Goal: Navigation & Orientation: Go to known website

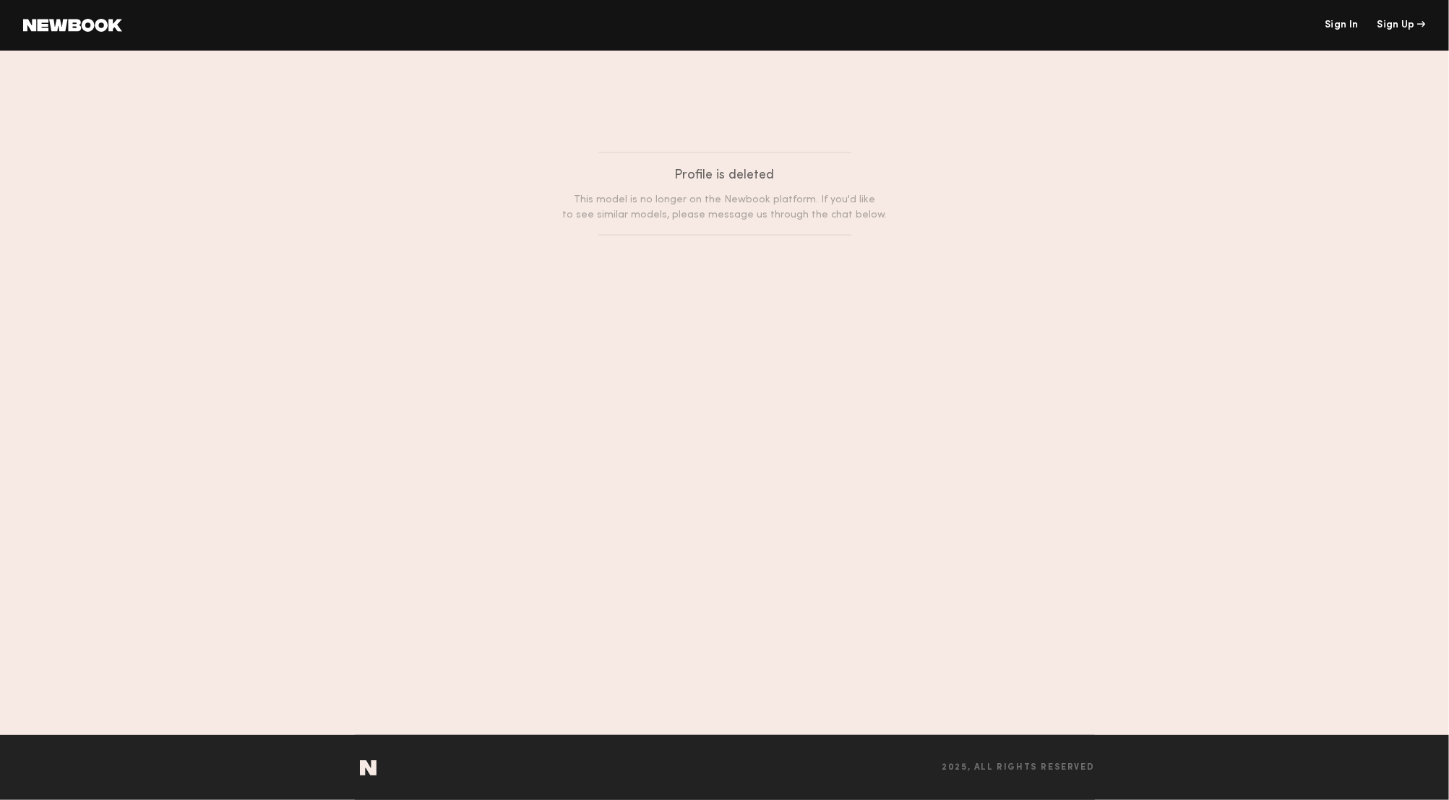
click at [115, 25] on link at bounding box center [72, 25] width 99 height 13
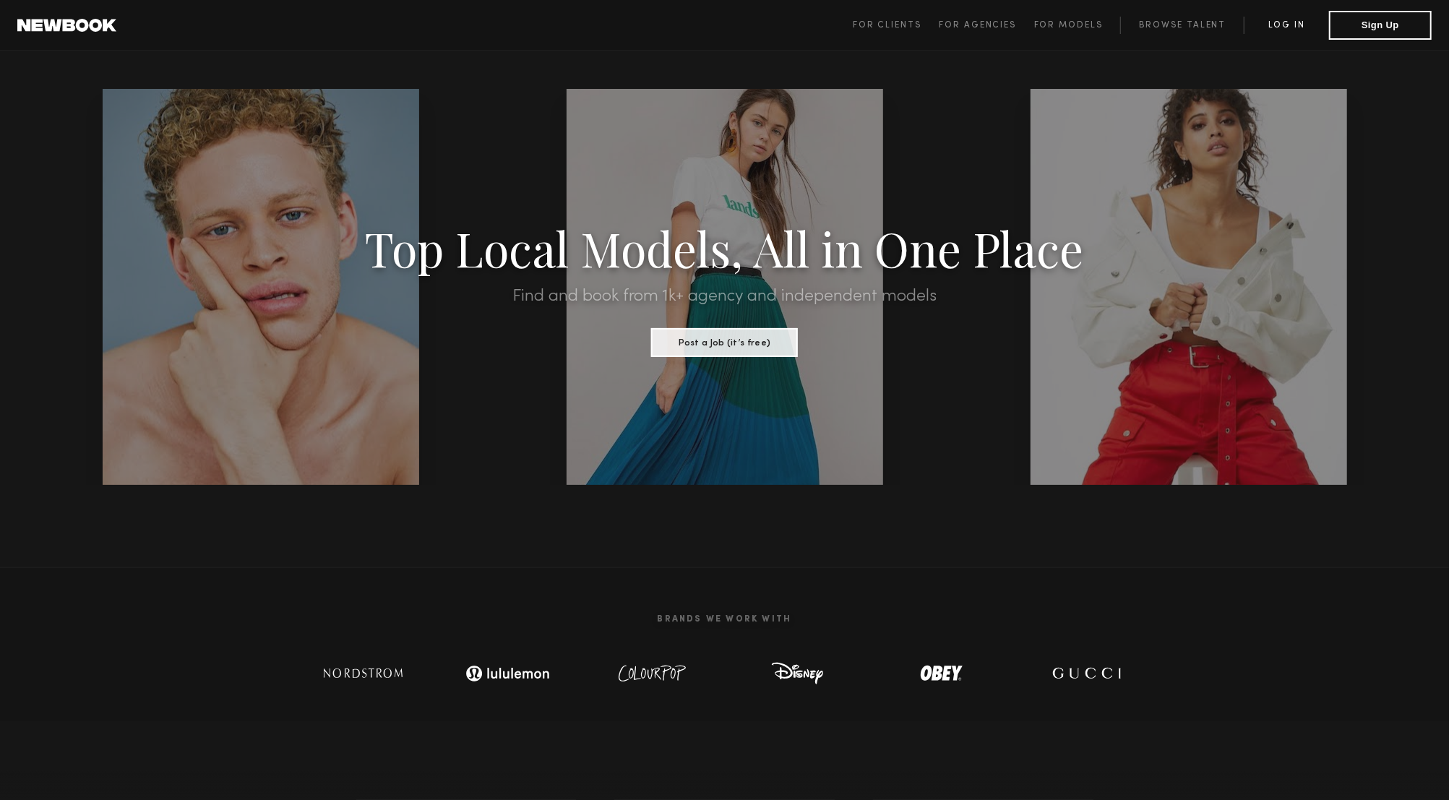
click at [1313, 26] on link "Log in" at bounding box center [1286, 25] width 85 height 17
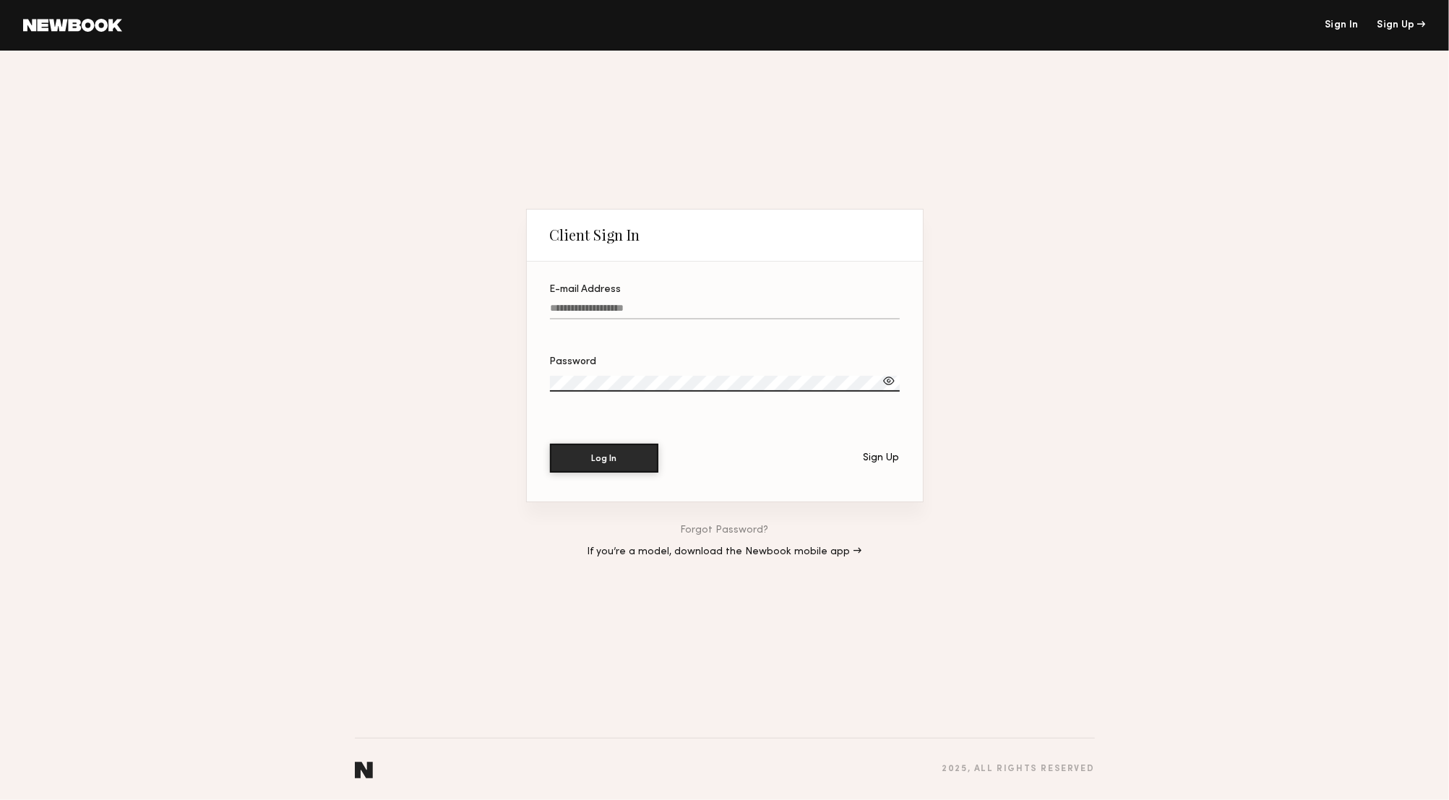
click at [736, 291] on div "E-mail Address" at bounding box center [725, 290] width 350 height 10
click at [736, 303] on input "E-mail Address" at bounding box center [725, 311] width 350 height 17
click at [708, 310] on input "E-mail Address" at bounding box center [725, 311] width 350 height 17
type input "**********"
click at [630, 450] on button "Log In" at bounding box center [604, 457] width 108 height 29
